Goal: Browse casually: Explore the website without a specific task or goal

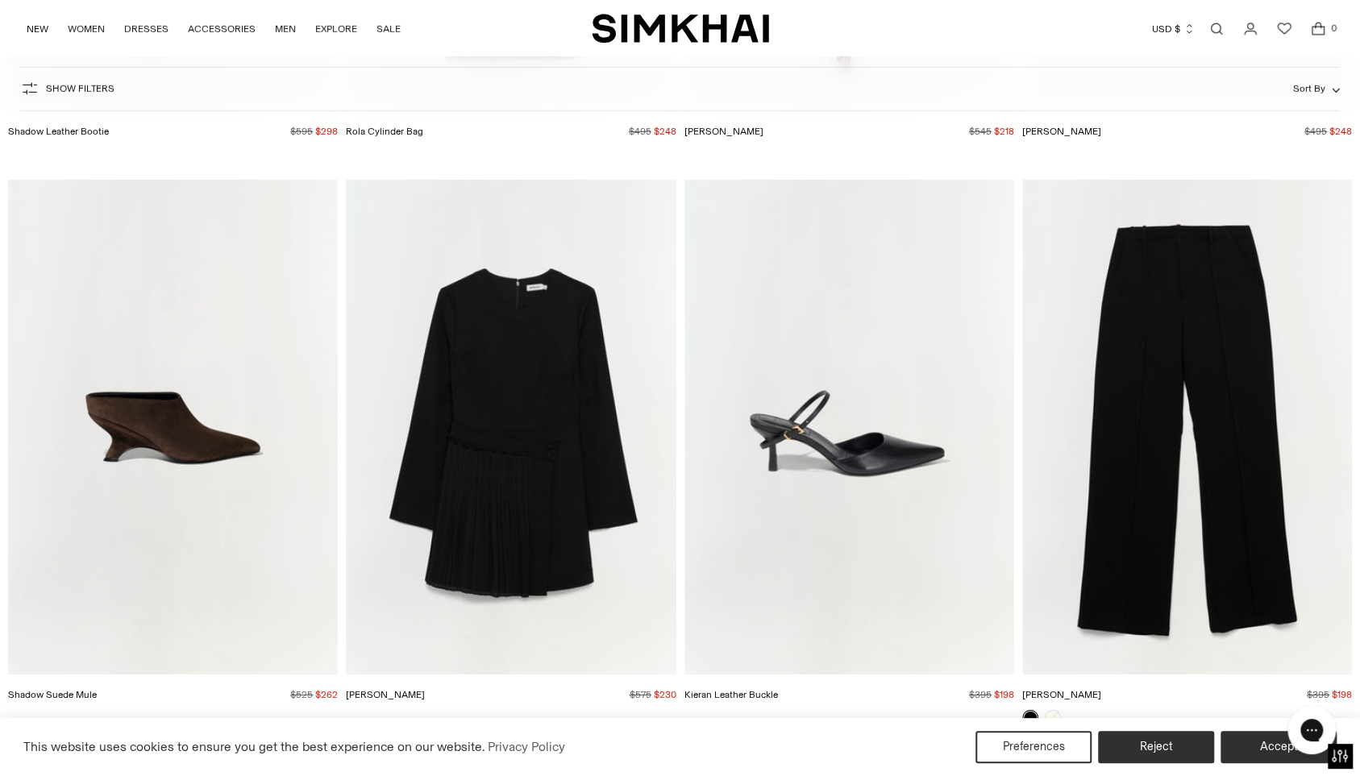
scroll to position [31721, 0]
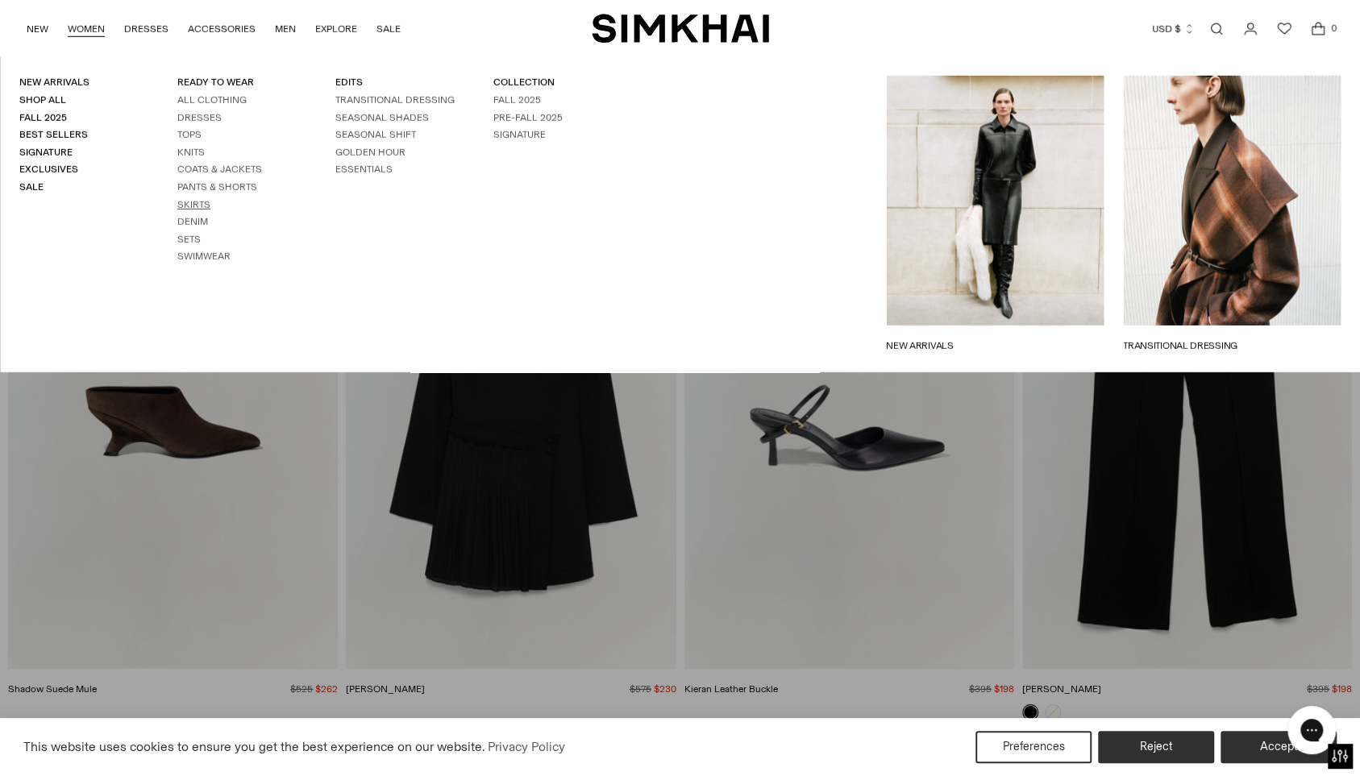
click at [203, 202] on link "Skirts" at bounding box center [193, 204] width 33 height 11
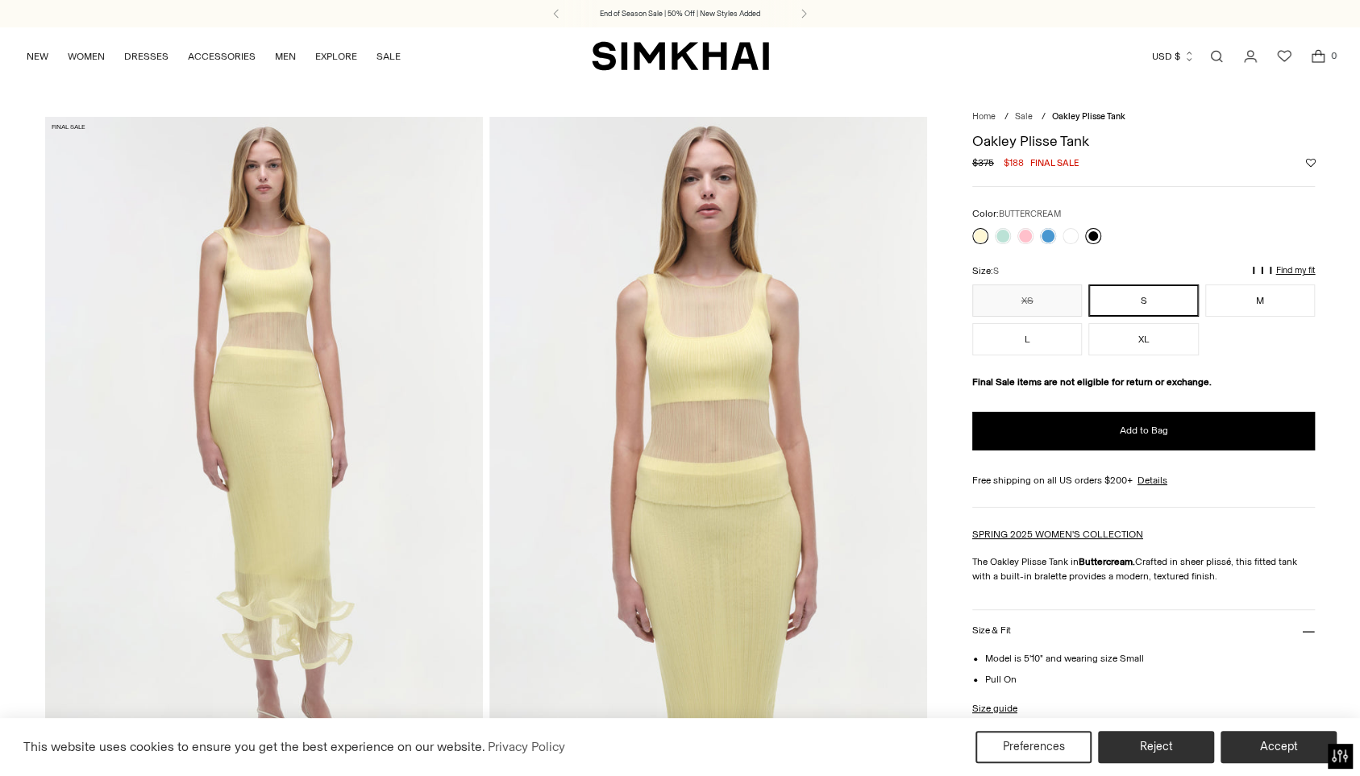
click at [1092, 236] on link at bounding box center [1093, 236] width 16 height 16
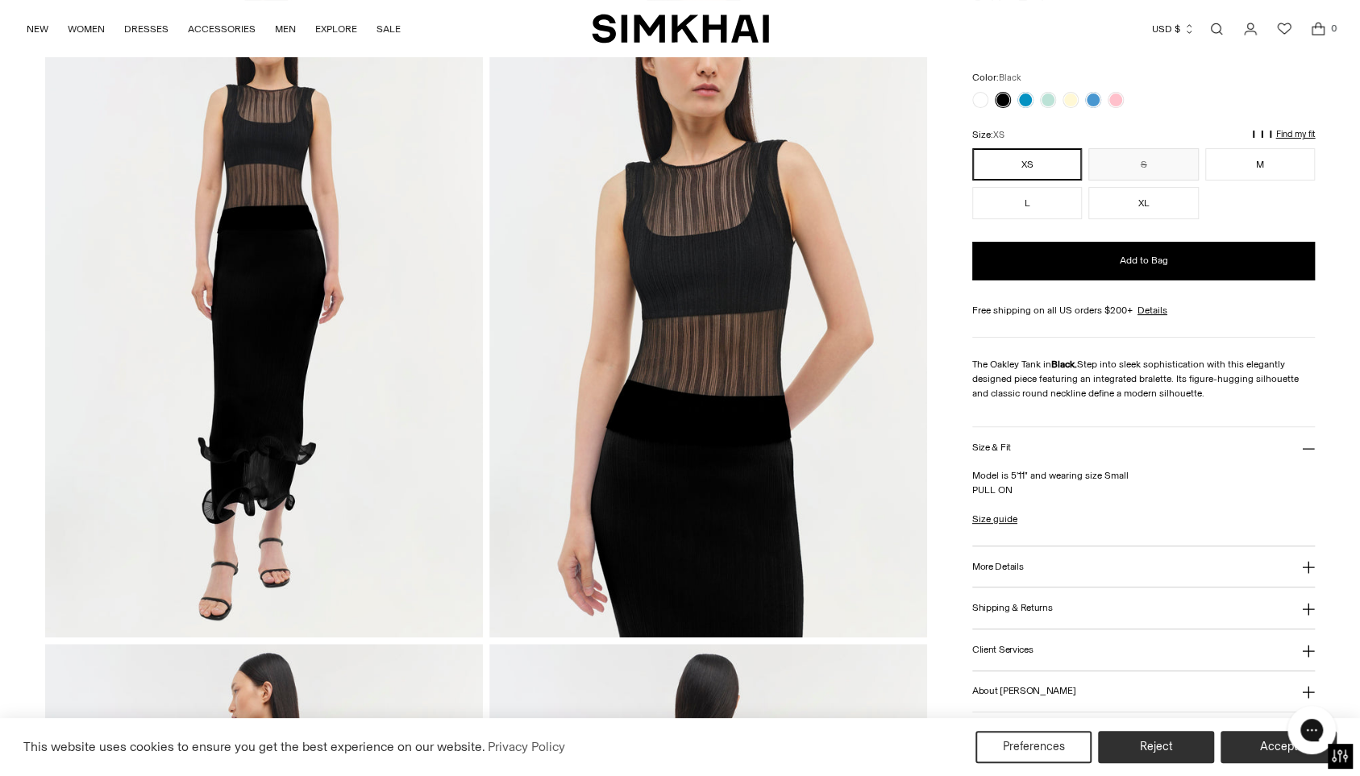
scroll to position [137, 0]
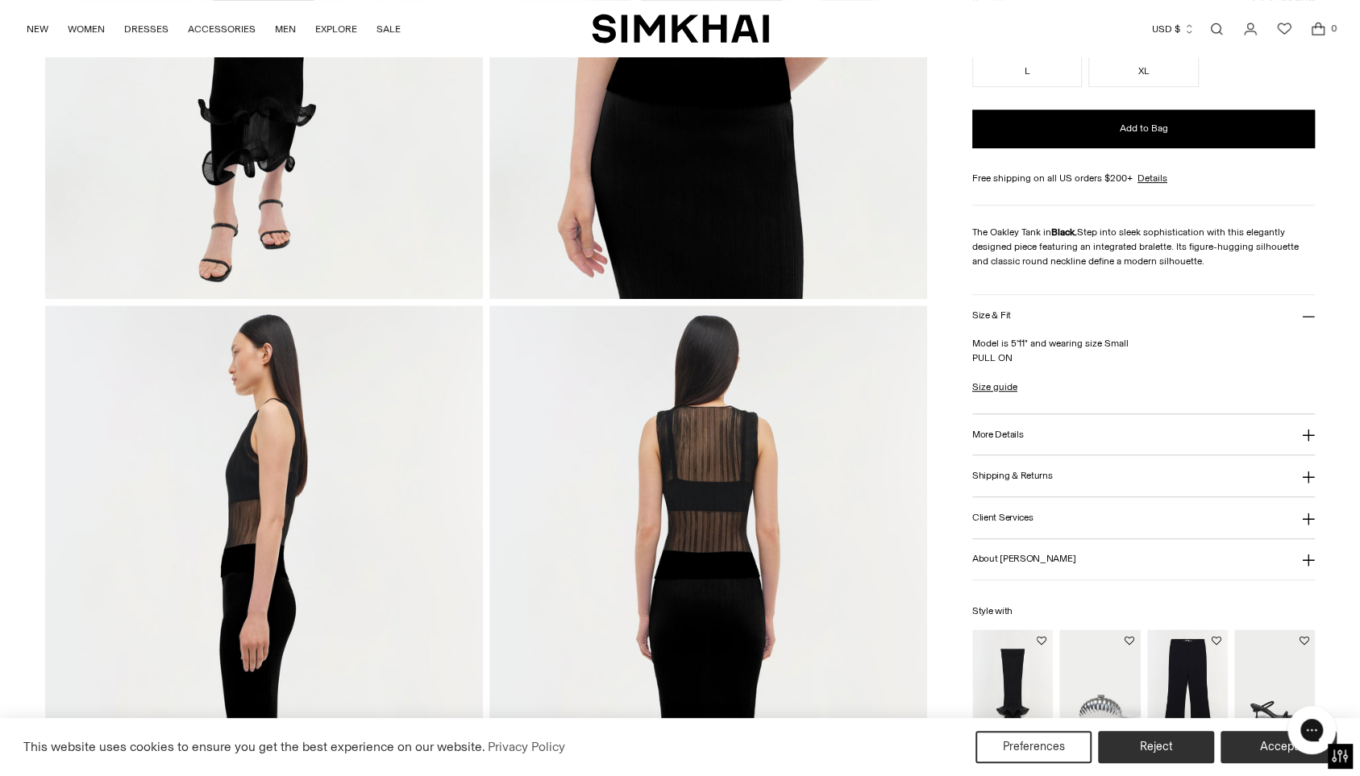
click at [1310, 430] on icon at bounding box center [1308, 435] width 13 height 13
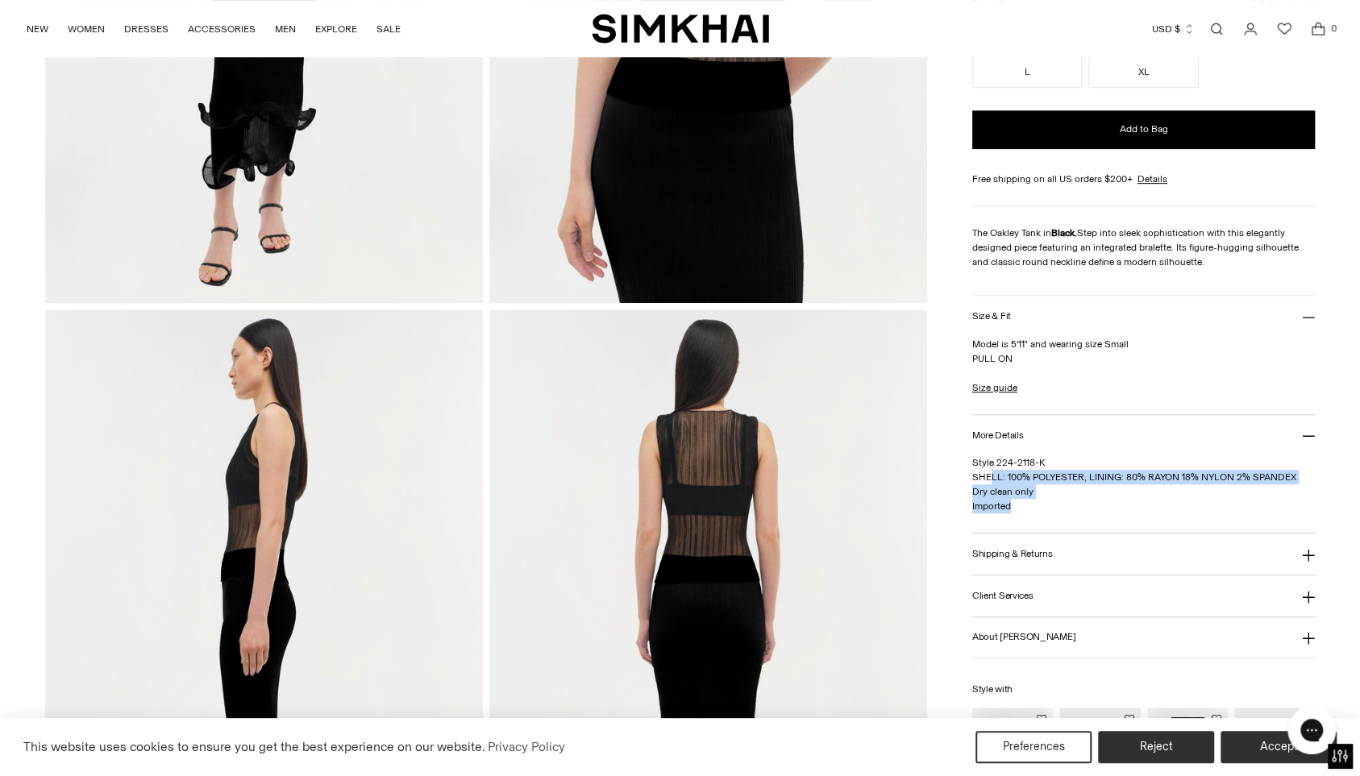
drag, startPoint x: 990, startPoint y: 480, endPoint x: 1018, endPoint y: 501, distance: 35.0
click at [1017, 501] on p "Style 224-2118-K SHELL: 100% POLYESTER, LINING: 80% RAYON 18% NYLON 2% SPANDEX …" at bounding box center [1143, 485] width 343 height 58
drag, startPoint x: 1033, startPoint y: 504, endPoint x: 1032, endPoint y: 492, distance: 13.0
click at [1033, 504] on p "Style 224-2118-K SHELL: 100% POLYESTER, LINING: 80% RAYON 18% NYLON 2% SPANDEX …" at bounding box center [1143, 485] width 343 height 58
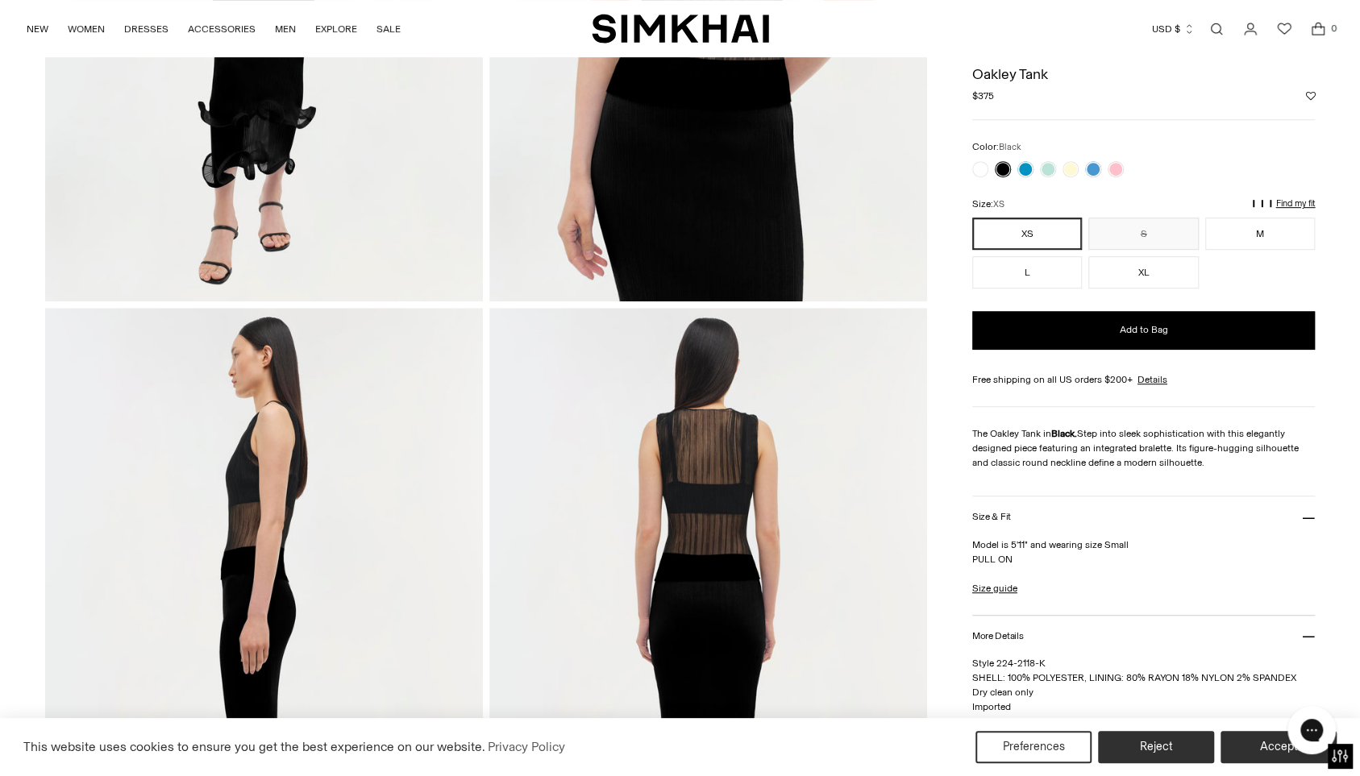
scroll to position [0, 0]
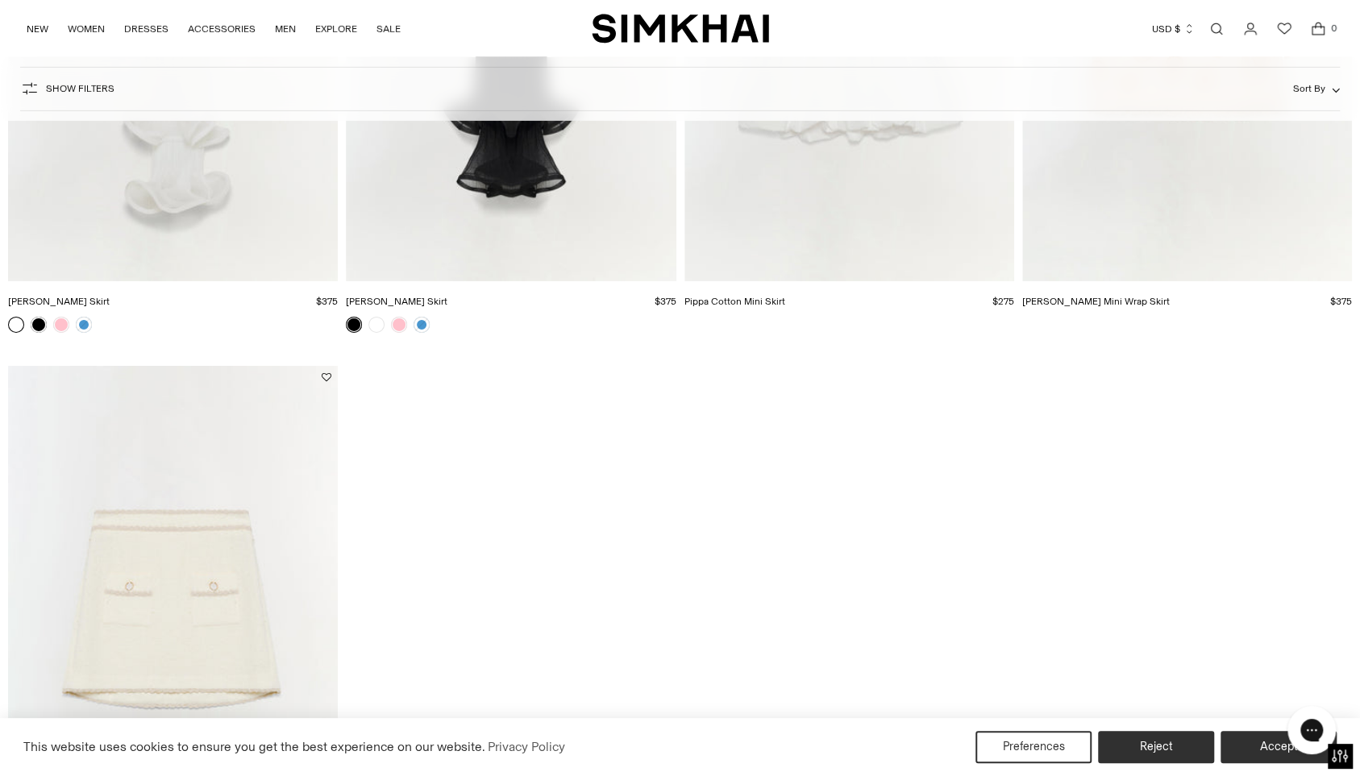
scroll to position [3379, 0]
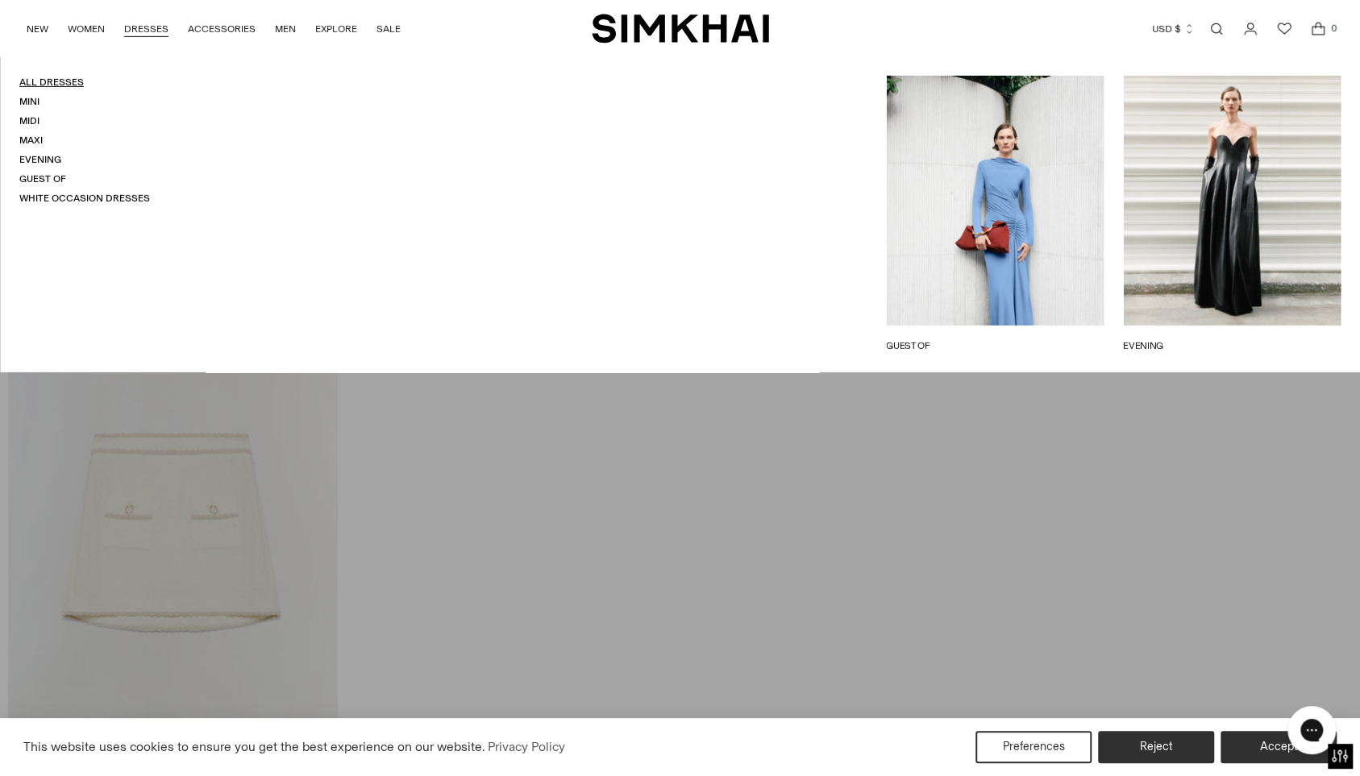
click at [56, 80] on link "All Dresses" at bounding box center [51, 82] width 64 height 11
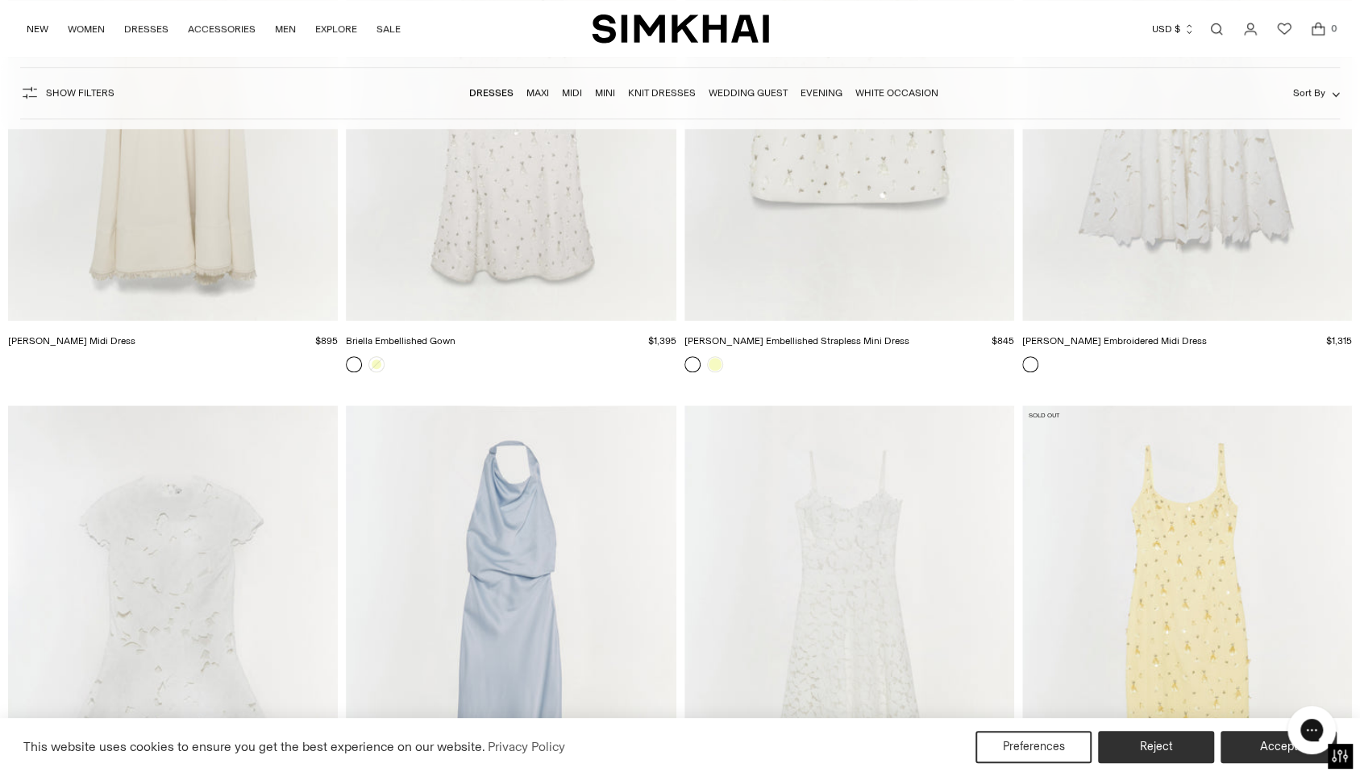
scroll to position [9047, 0]
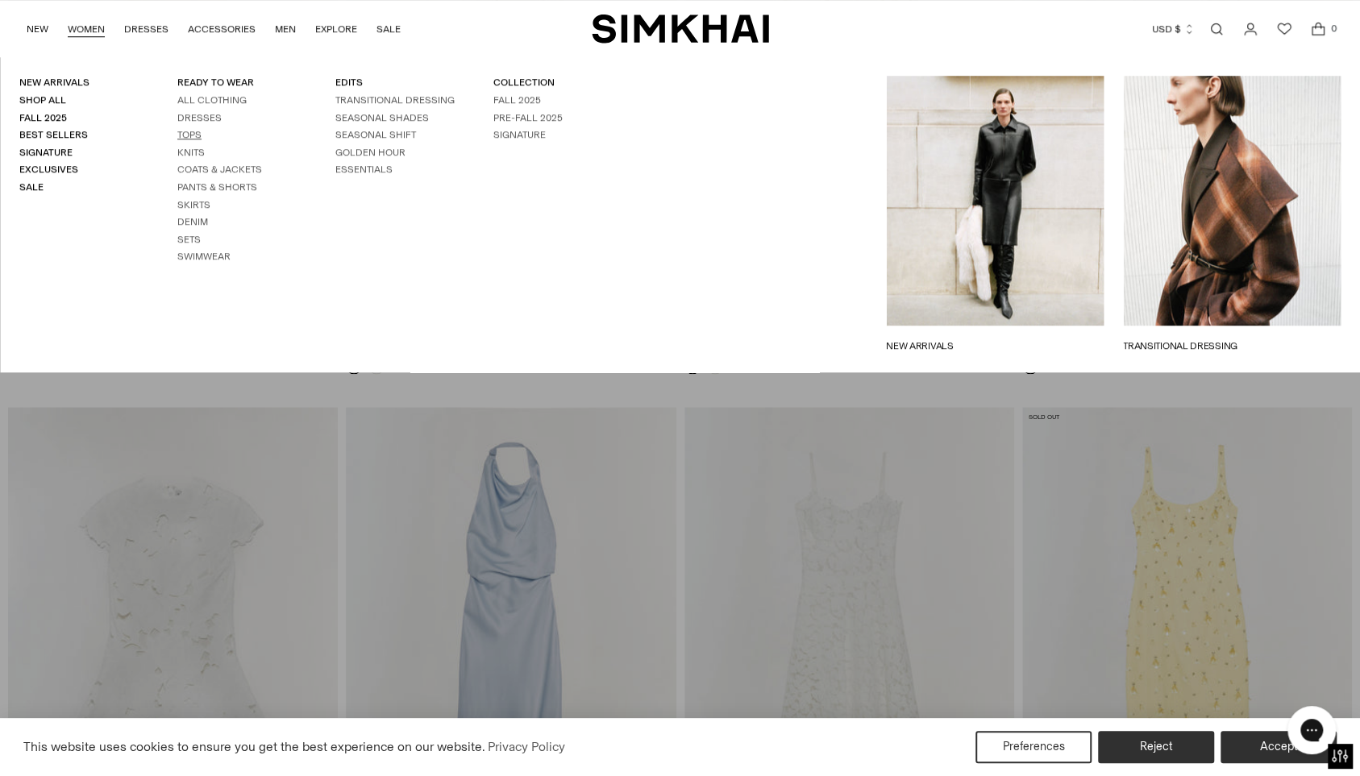
click at [181, 133] on link "Tops" at bounding box center [189, 134] width 24 height 11
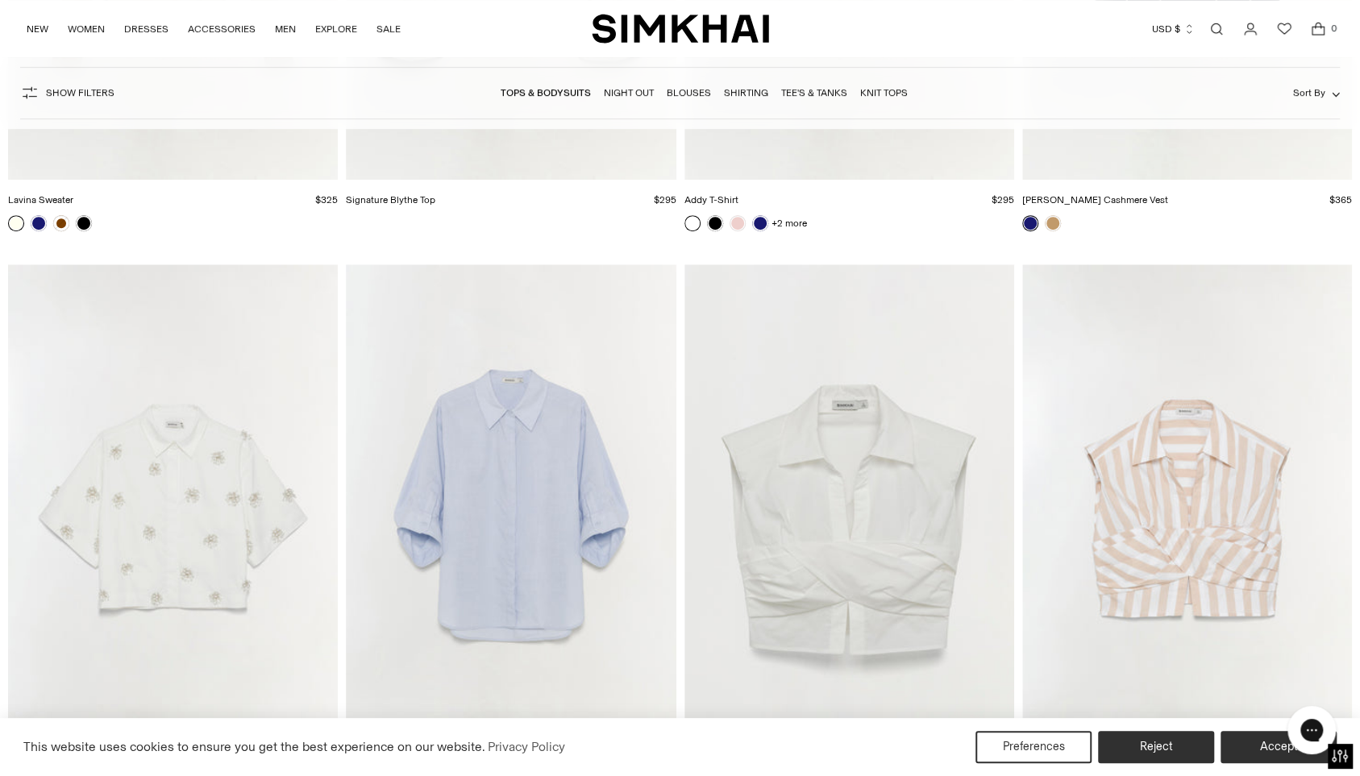
scroll to position [8826, 0]
